Goal: Task Accomplishment & Management: Use online tool/utility

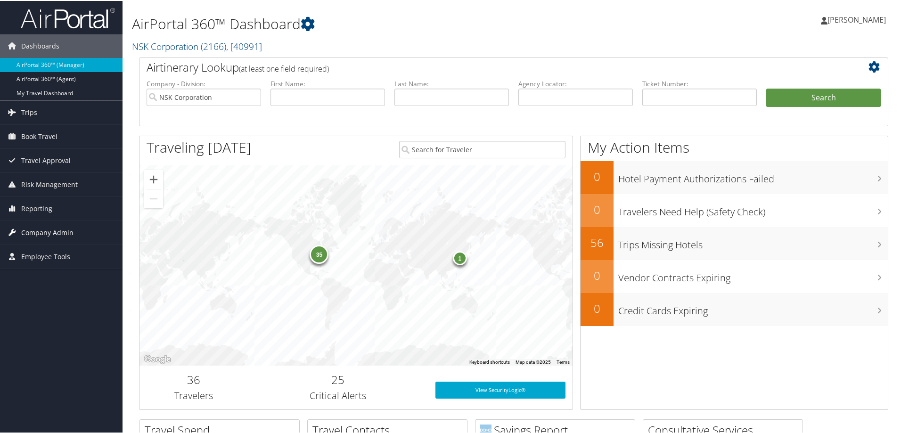
click at [39, 229] on span "Company Admin" at bounding box center [47, 232] width 52 height 24
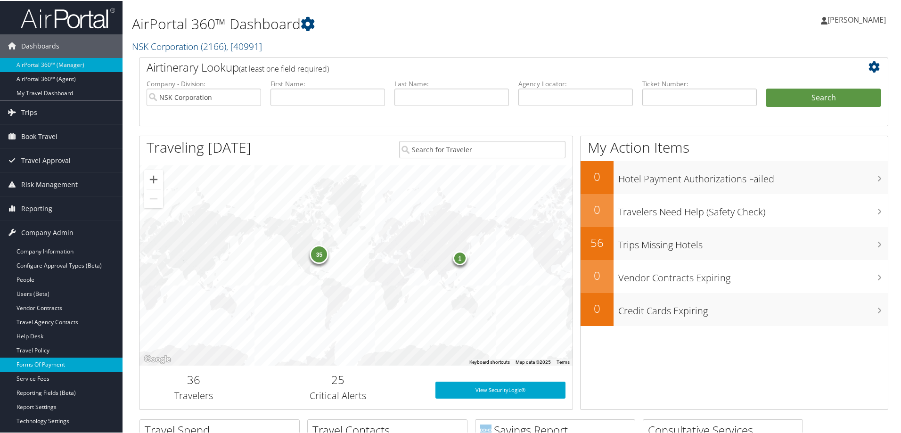
click at [44, 366] on link "Forms Of Payment" at bounding box center [61, 364] width 123 height 14
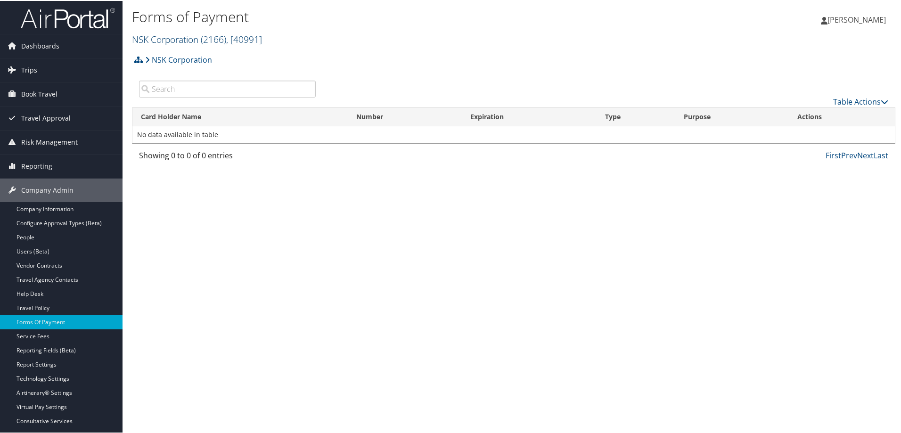
click at [176, 35] on link "NSK Corporation ( 2166 ) , [ 40991 ]" at bounding box center [197, 38] width 130 height 13
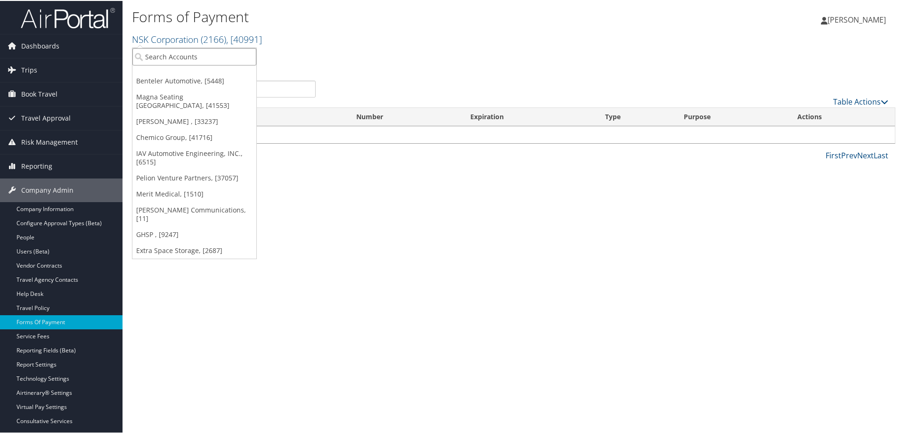
click at [178, 55] on input "search" at bounding box center [194, 55] width 124 height 17
type input "domo"
click at [170, 77] on div "Account" at bounding box center [194, 81] width 134 height 8
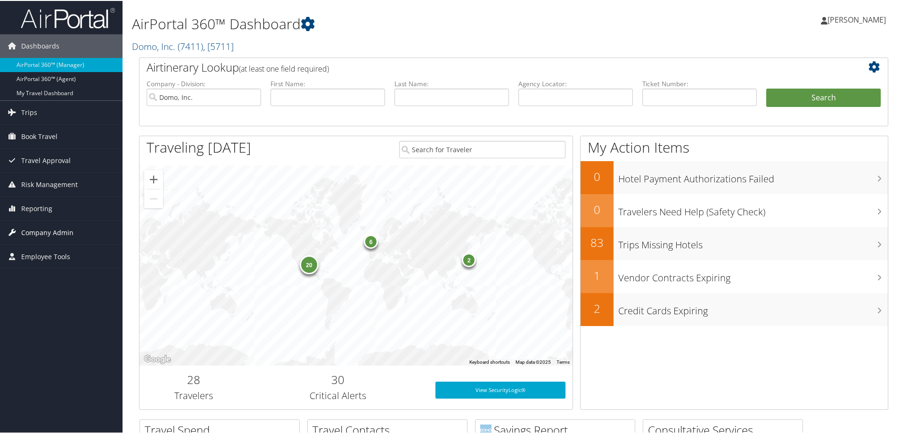
click at [50, 234] on span "Company Admin" at bounding box center [47, 232] width 52 height 24
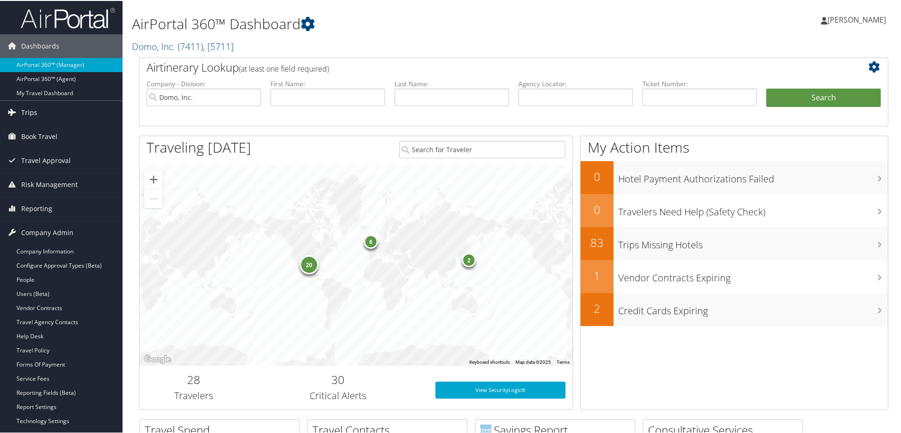
click at [30, 110] on span "Trips" at bounding box center [29, 112] width 16 height 24
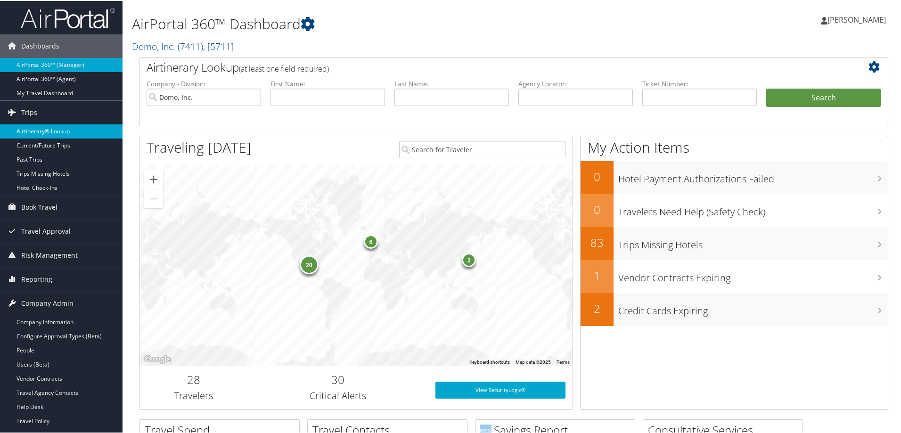
click at [52, 131] on link "Airtinerary® Lookup" at bounding box center [61, 131] width 123 height 14
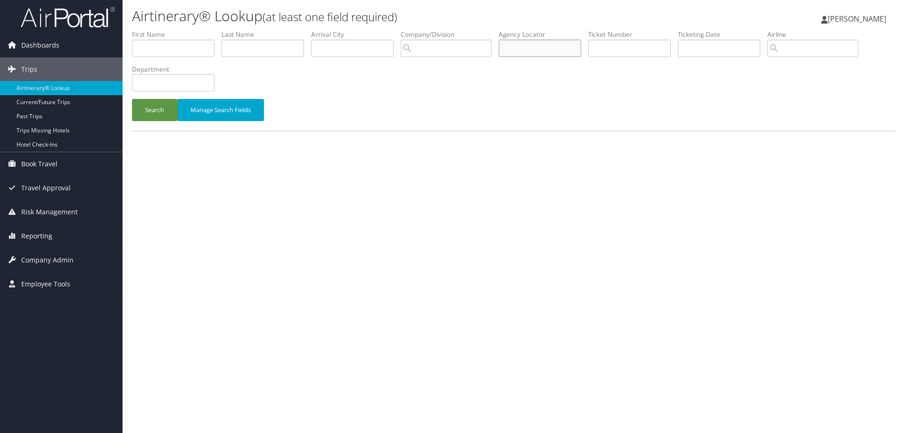
click at [523, 49] on input "text" at bounding box center [540, 48] width 82 height 17
paste input "DHM92S"
type input "DHM92S"
click at [153, 103] on button "Search" at bounding box center [154, 110] width 45 height 22
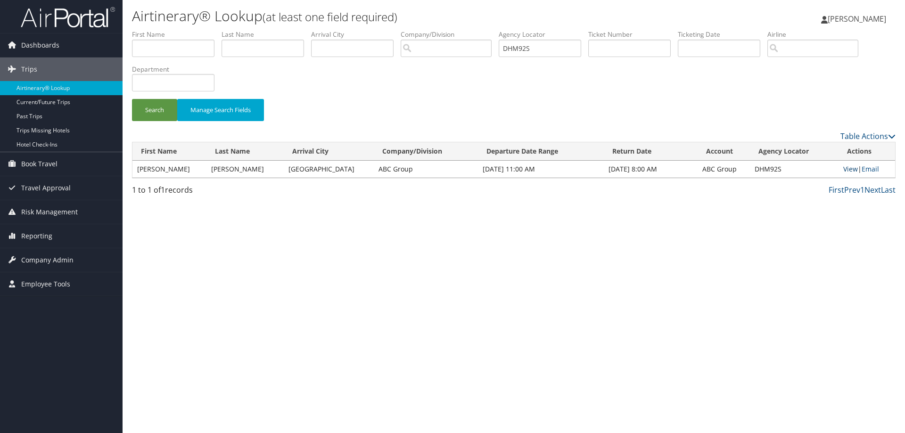
click at [853, 170] on link "View" at bounding box center [850, 169] width 15 height 9
click at [38, 264] on span "Company Admin" at bounding box center [47, 260] width 52 height 24
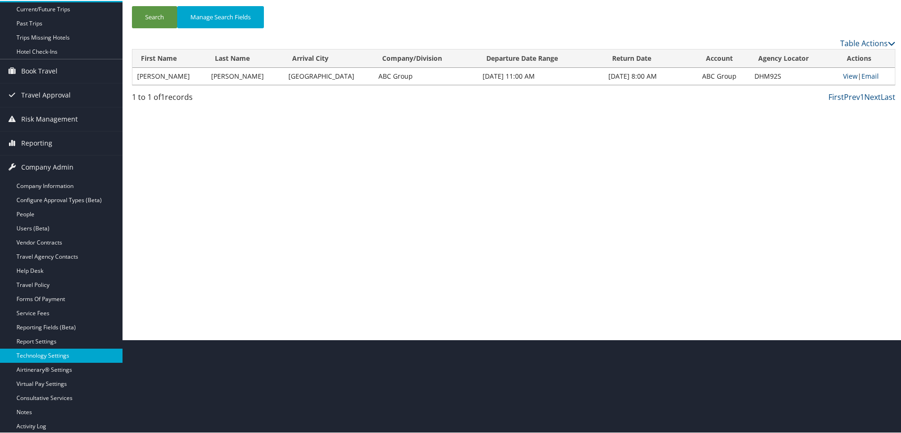
scroll to position [94, 0]
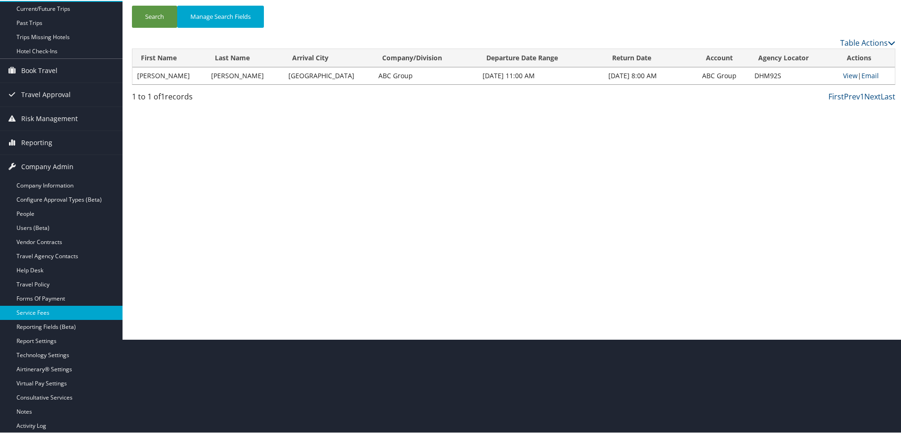
click at [43, 311] on link "Service Fees" at bounding box center [61, 312] width 123 height 14
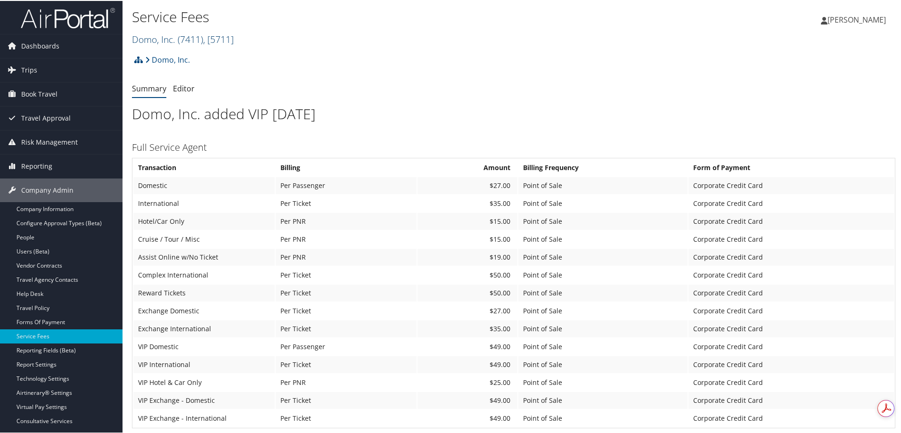
click at [155, 37] on link "Domo, Inc. ( 7411 ) , [ 5711 ]" at bounding box center [183, 38] width 102 height 13
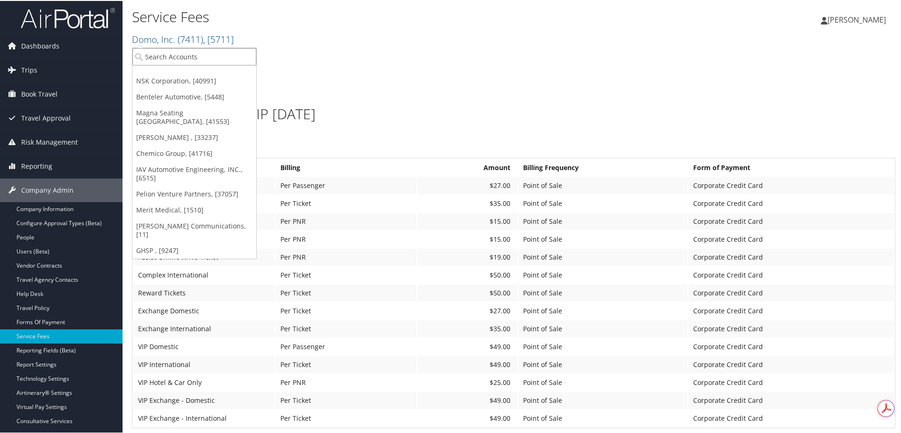
click at [162, 56] on input "search" at bounding box center [194, 55] width 124 height 17
type input "abc"
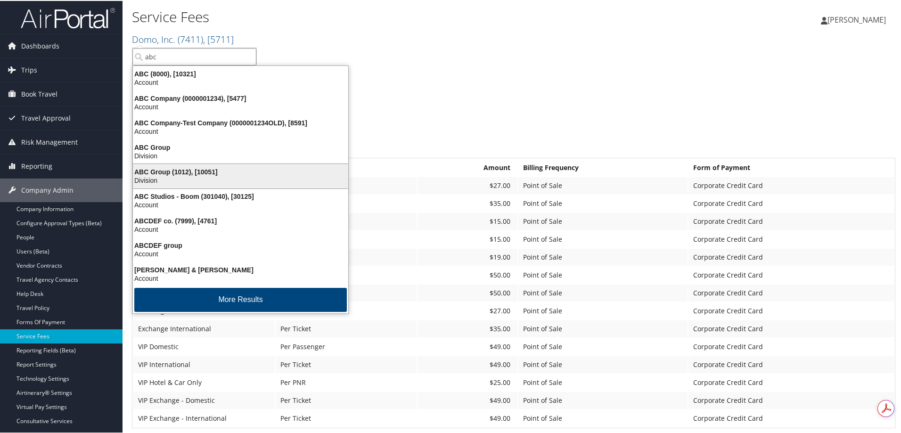
click at [198, 170] on div "ABC Group (1012), [10051]" at bounding box center [240, 171] width 227 height 8
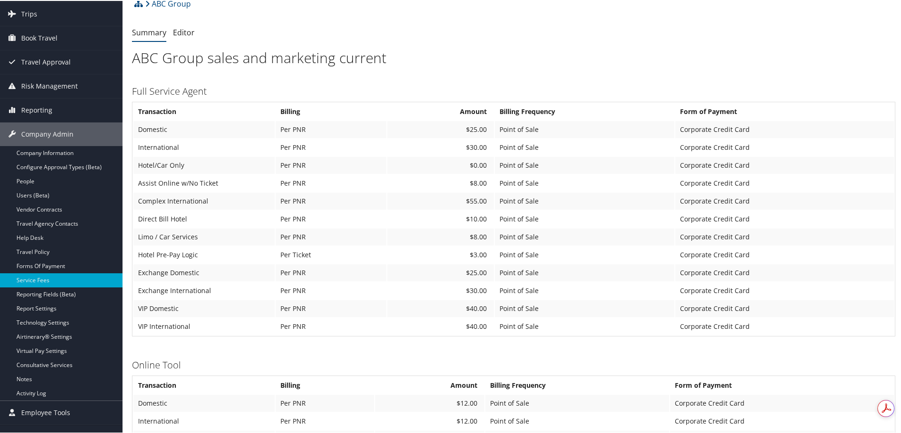
scroll to position [141, 0]
